Goal: Find specific page/section: Find specific page/section

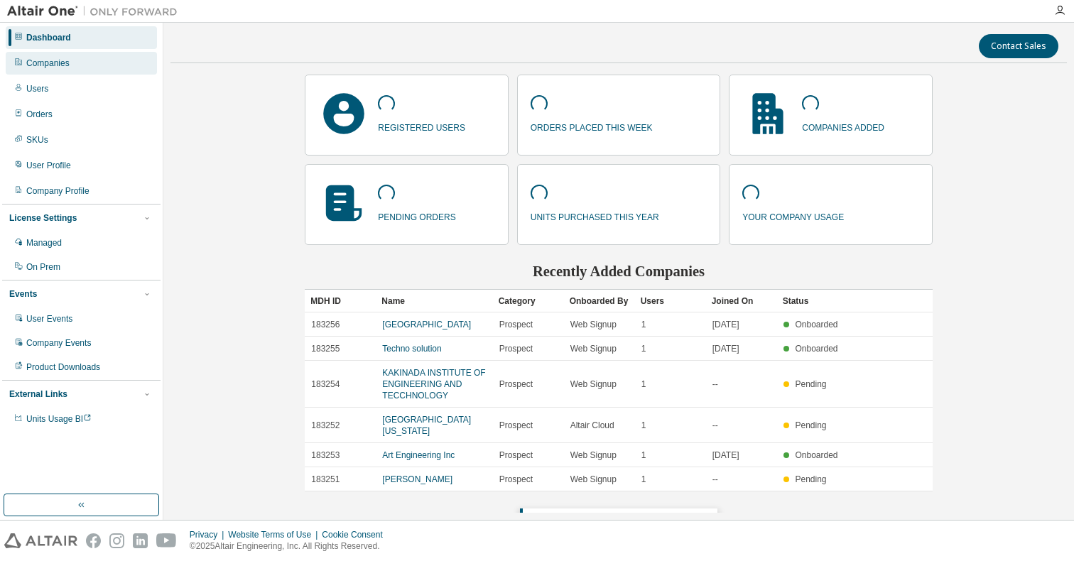
click at [86, 60] on div "Companies" at bounding box center [81, 63] width 151 height 23
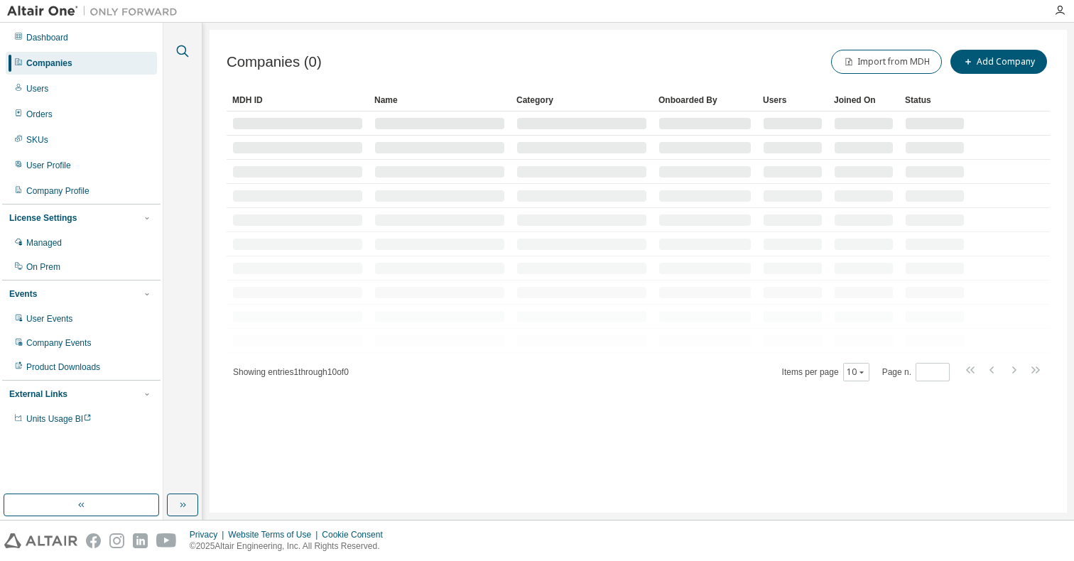
click at [180, 48] on icon "button" at bounding box center [182, 51] width 17 height 17
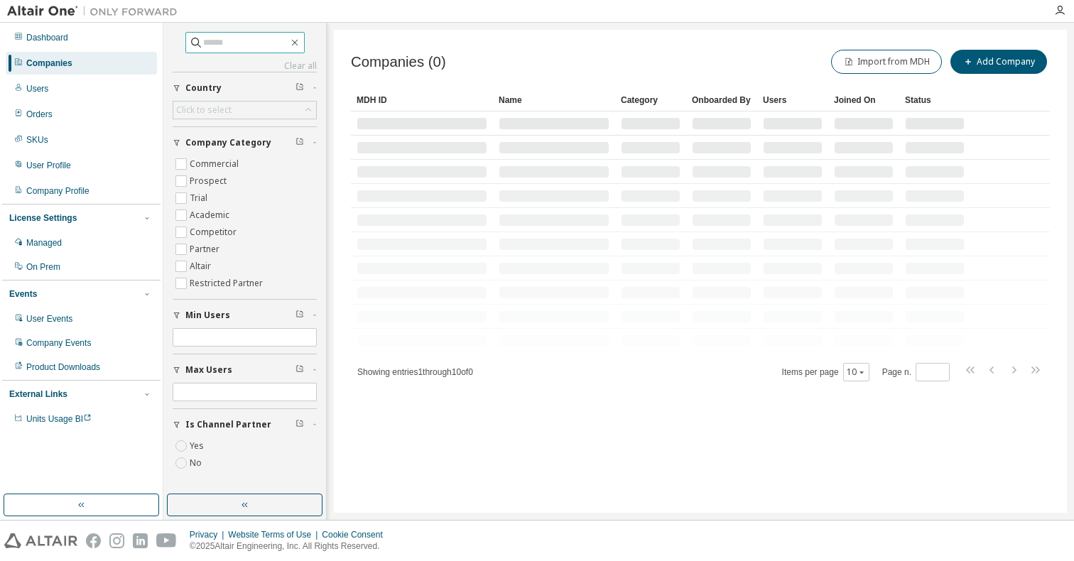
click at [223, 37] on input "text" at bounding box center [245, 43] width 85 height 14
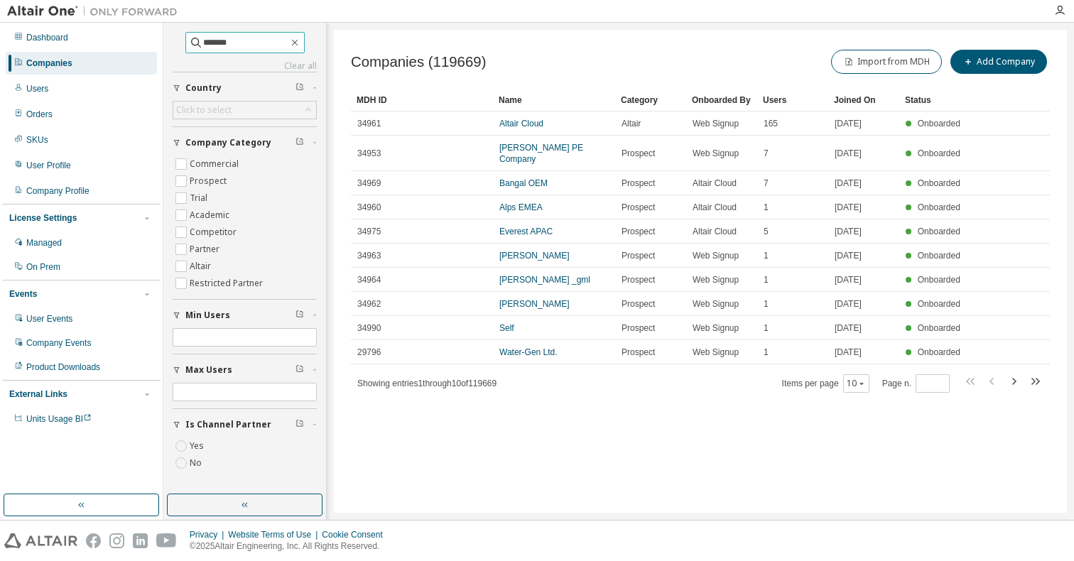
type input "*******"
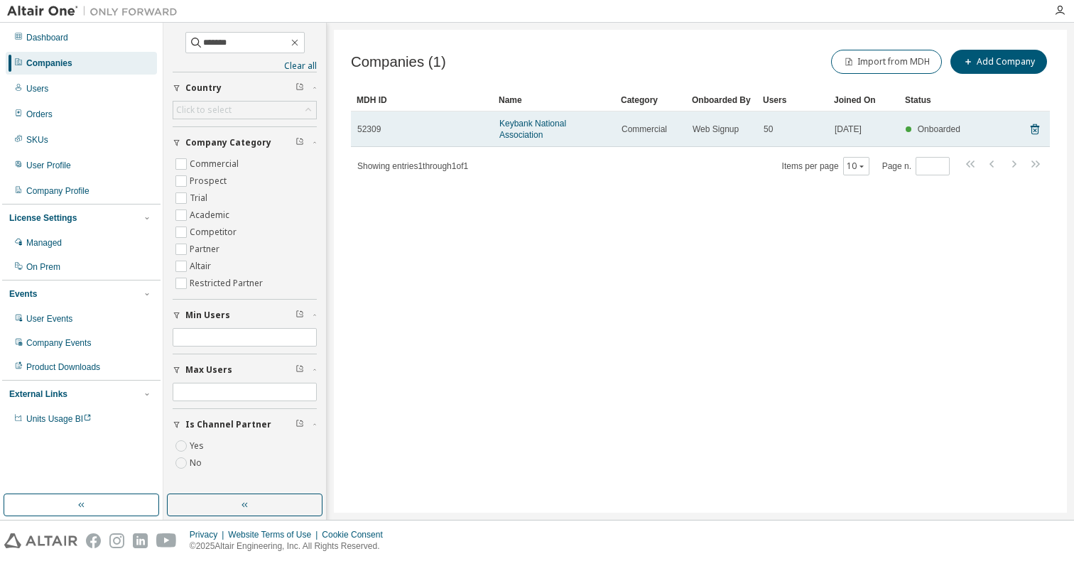
click at [378, 128] on span "52309" at bounding box center [368, 129] width 23 height 11
click at [544, 122] on link "Keybank National Association" at bounding box center [533, 129] width 67 height 21
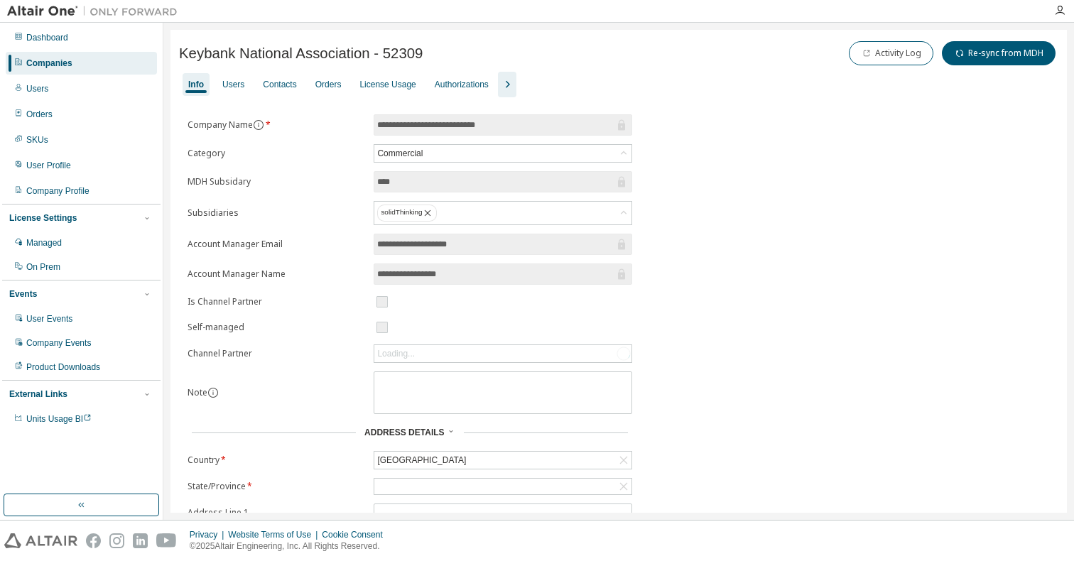
click at [516, 81] on icon "button" at bounding box center [507, 84] width 17 height 17
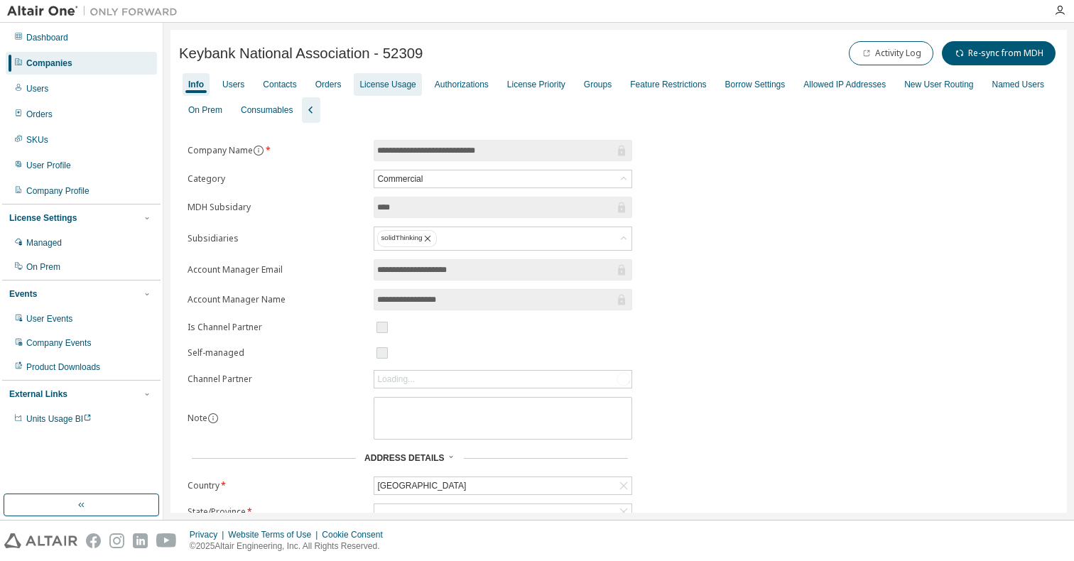
click at [402, 80] on div "License Usage" at bounding box center [388, 84] width 56 height 11
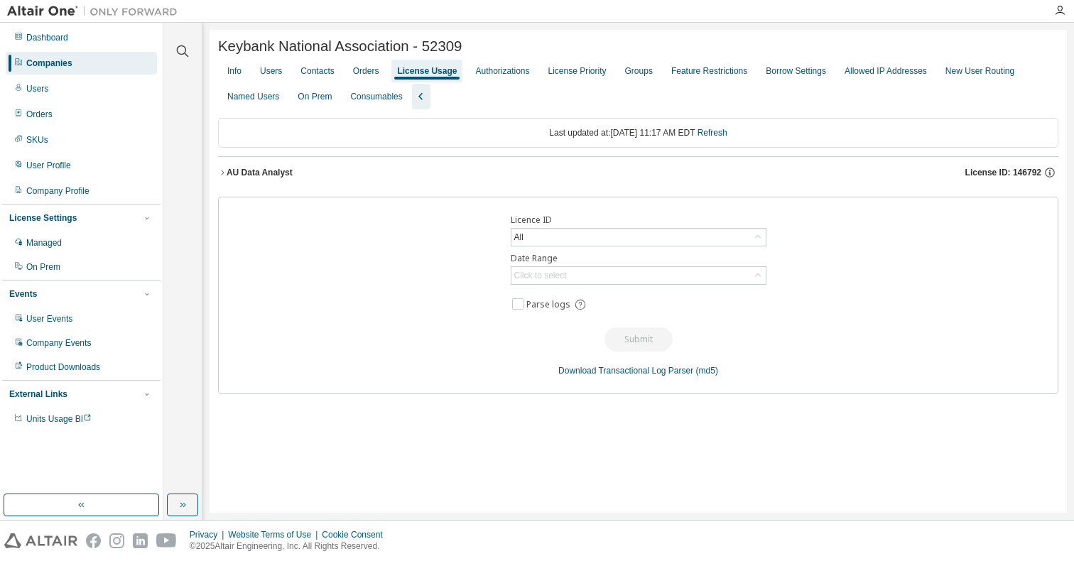
click at [223, 170] on icon "button" at bounding box center [222, 172] width 9 height 9
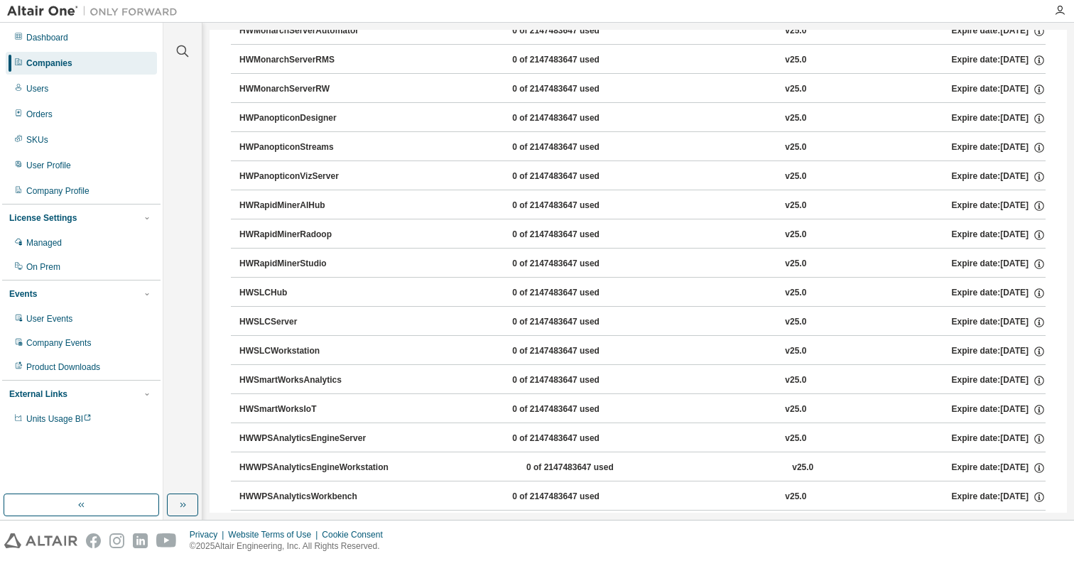
scroll to position [960, 0]
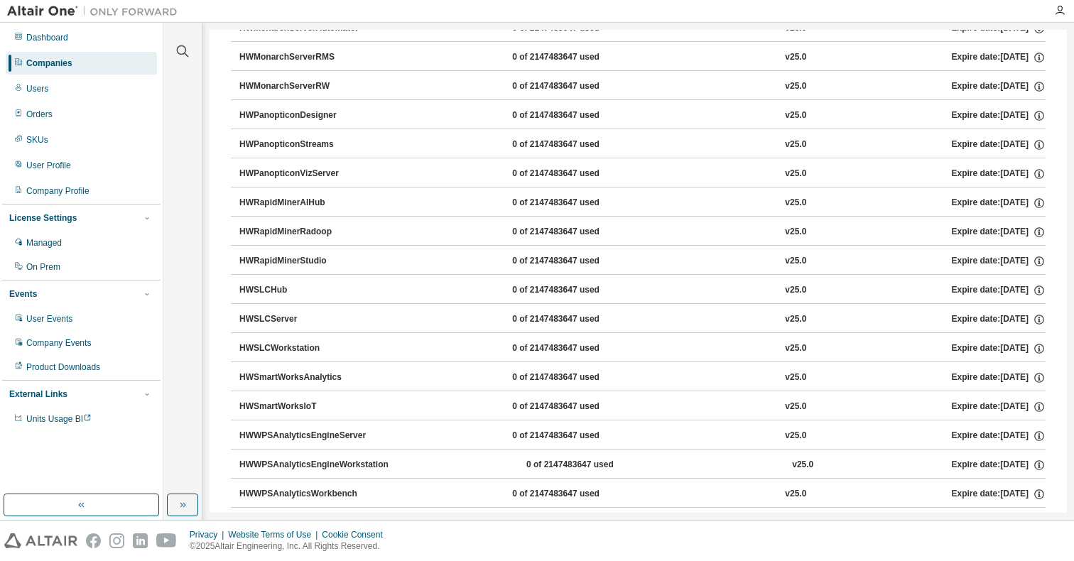
click at [245, 350] on div "HWSLCWorkstation" at bounding box center [303, 348] width 128 height 13
click at [275, 346] on div "HWSLCWorkstation" at bounding box center [303, 348] width 128 height 13
